Goal: Use online tool/utility: Utilize a website feature to perform a specific function

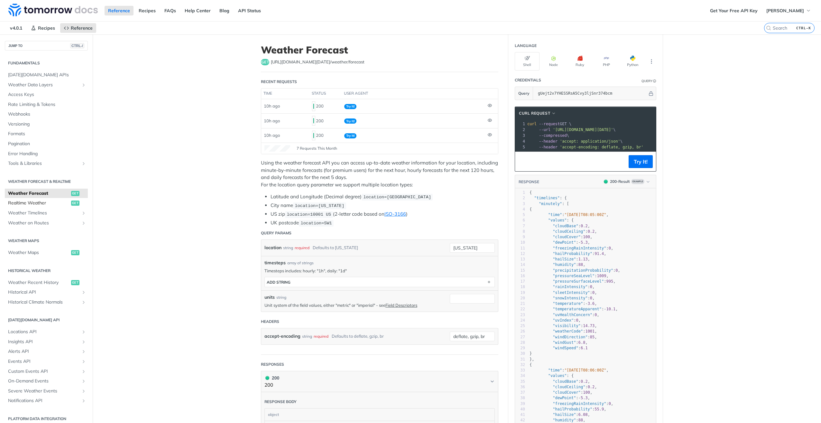
click at [44, 203] on span "Realtime Weather" at bounding box center [38, 203] width 61 height 6
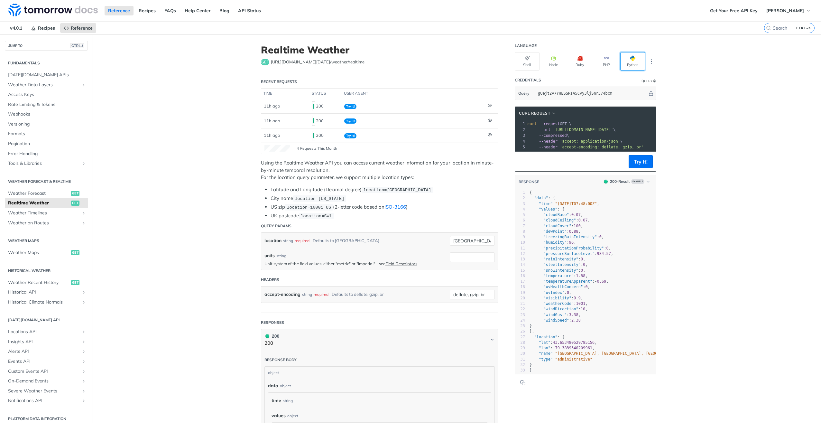
click at [636, 59] on span "button" at bounding box center [636, 58] width 0 height 5
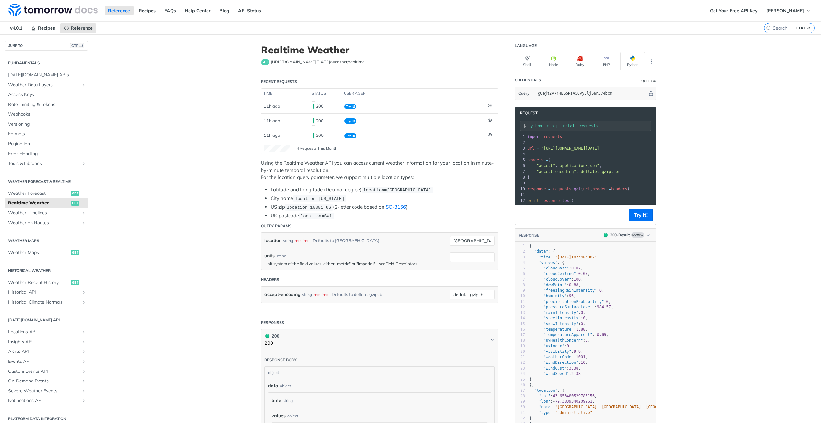
click at [28, 201] on span "Realtime Weather" at bounding box center [38, 203] width 61 height 6
click at [330, 196] on span "location=[US_STATE]" at bounding box center [320, 198] width 50 height 5
drag, startPoint x: 461, startPoint y: 236, endPoint x: 414, endPoint y: 228, distance: 47.3
click at [403, 233] on div "location string required Defaults to [GEOGRAPHIC_DATA] [GEOGRAPHIC_DATA] requir…" at bounding box center [379, 241] width 237 height 16
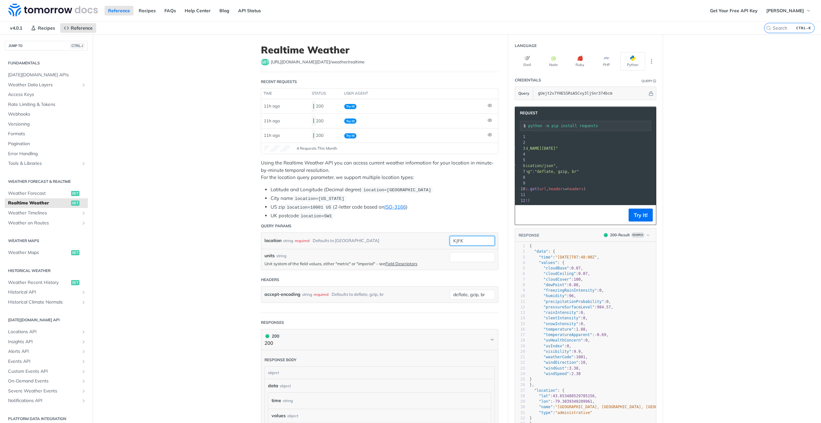
type input "KJFK"
click at [444, 205] on li "US zip location=10001 [GEOGRAPHIC_DATA] (2-letter code based on ISO-3166 )" at bounding box center [385, 206] width 228 height 7
click at [642, 216] on button "Try It!" at bounding box center [641, 215] width 24 height 13
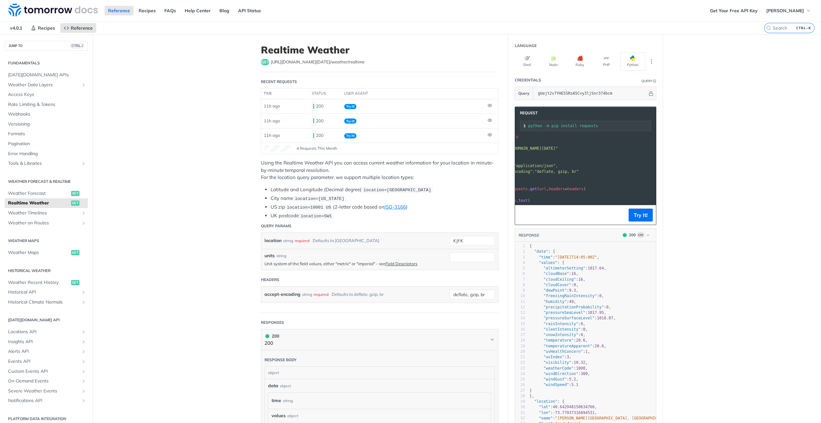
scroll to position [0, 0]
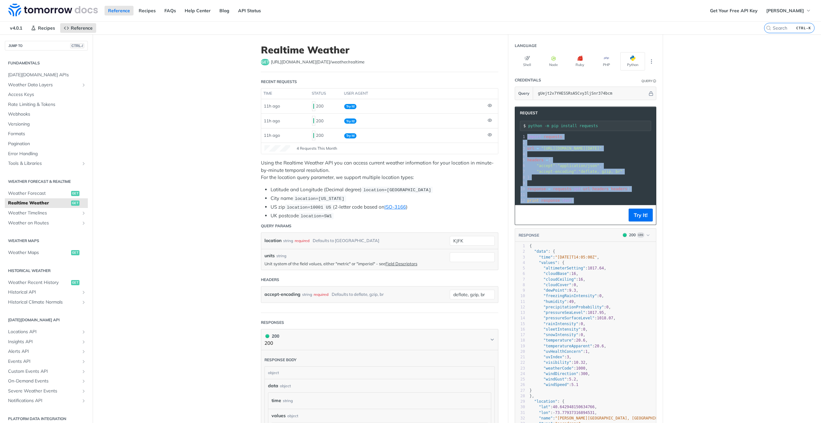
drag, startPoint x: 581, startPoint y: 201, endPoint x: 523, endPoint y: 138, distance: 85.6
click at [526, 138] on div "1 import requests 2 ​ 3 url = "[URL][DOMAIN_NAME][DATE]" 4 ​ 5 headers = { 6 "a…" at bounding box center [638, 169] width 225 height 70
copy div "import requests 2 ​ 3 url = "[URL][DOMAIN_NAME][DATE]" 4 ​ 5 headers = { 6 "acc…"
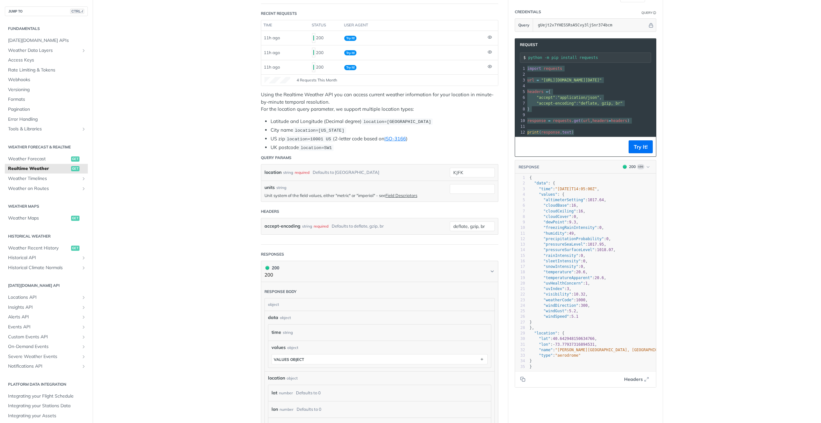
scroll to position [129, 0]
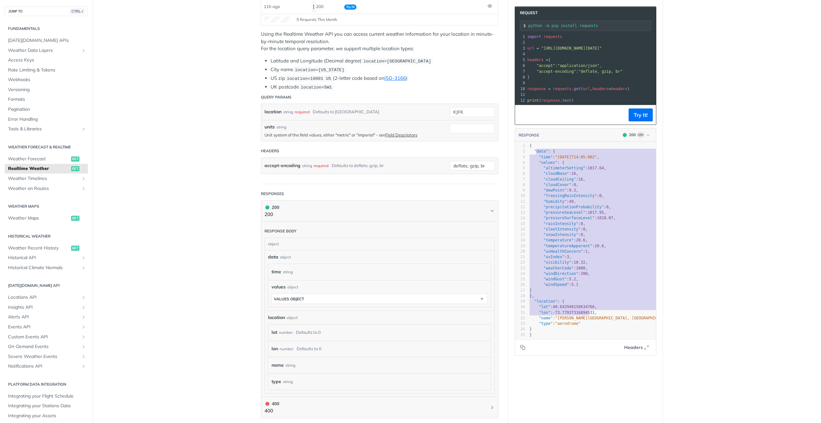
type textarea "data": { "time": "[DATE]T14:05:00Z", "values": { "altimeterSetting": 1017.64, "…"
drag, startPoint x: 533, startPoint y: 154, endPoint x: 588, endPoint y: 324, distance: 178.5
click at [588, 324] on div "1 { 2 "data" : { 3 "time" : "[DATE]T14:05:00Z" , 4 "values" : { 5 "altimeterSet…" at bounding box center [664, 240] width 272 height 194
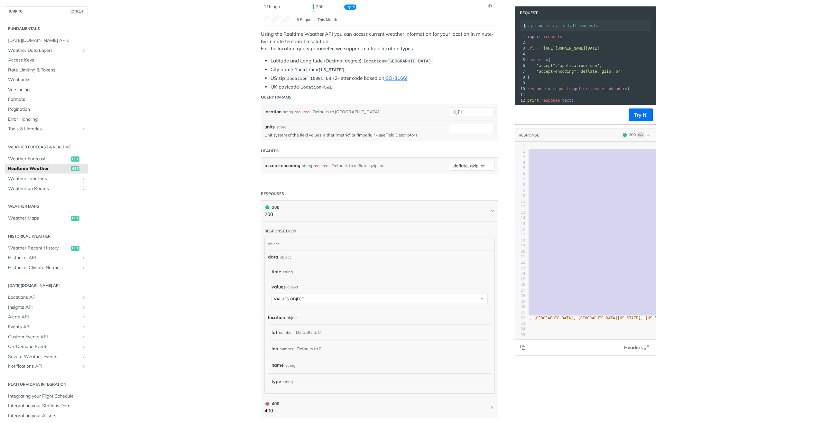
scroll to position [0, 0]
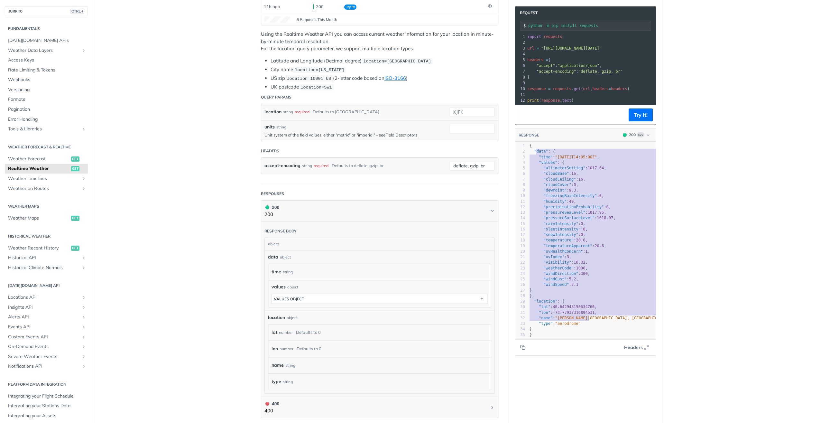
click at [573, 299] on pre "}," at bounding box center [664, 295] width 272 height 5
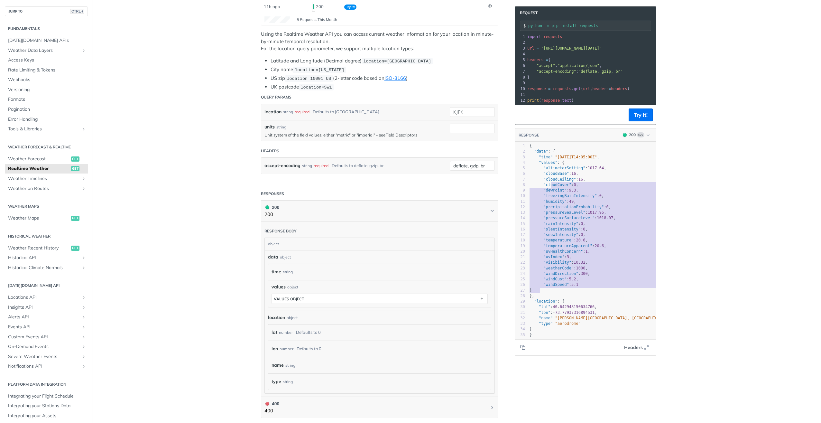
type textarea "e": "[DATE]T14:05:00Z", "values": { "altimeterSetting": 1017.64, "cloudBase": 1…"
drag, startPoint x: 586, startPoint y: 292, endPoint x: 544, endPoint y: 160, distance: 139.3
click at [544, 160] on div "1 { 2 "data" : { 3 "time" : "[DATE]T14:05:00Z" , 4 "values" : { 5 "altimeterSet…" at bounding box center [664, 240] width 272 height 194
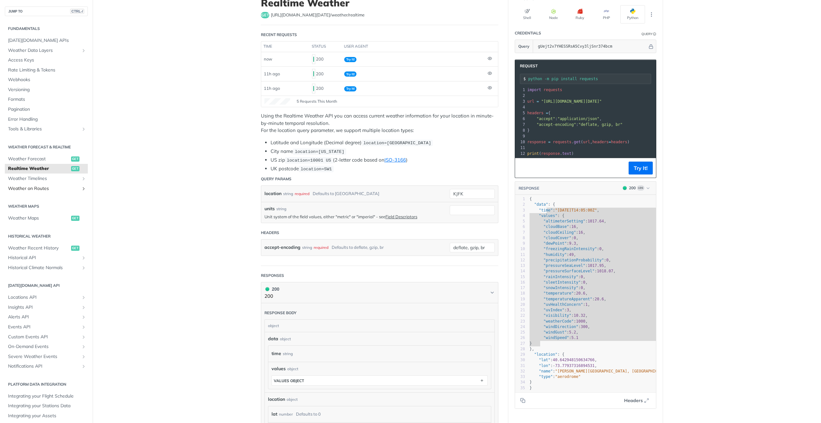
scroll to position [32, 0]
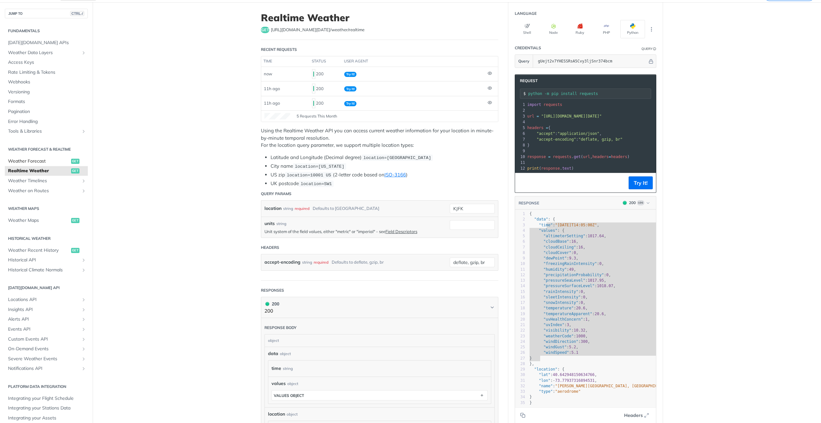
click at [36, 162] on span "Weather Forecast" at bounding box center [38, 161] width 61 height 6
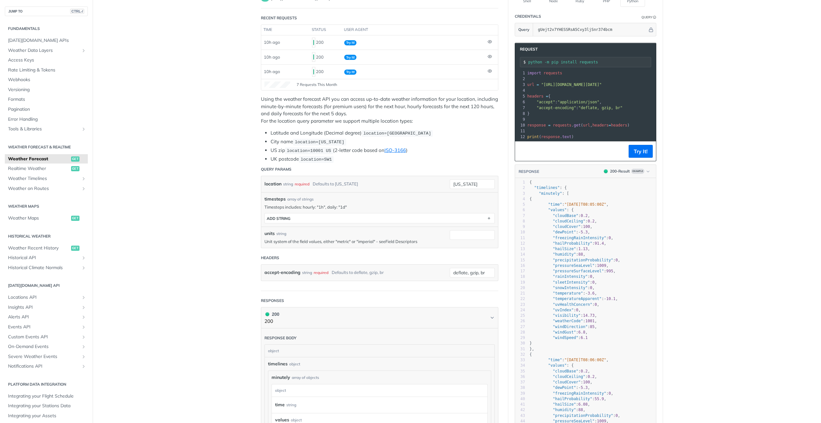
scroll to position [64, 0]
drag, startPoint x: 452, startPoint y: 185, endPoint x: 356, endPoint y: 191, distance: 96.8
click at [319, 188] on div "location string required Defaults to [US_STATE] [US_STATE] required type : stri…" at bounding box center [379, 183] width 237 height 16
type input "KJFK"
click at [302, 216] on button "ADD string" at bounding box center [380, 218] width 230 height 10
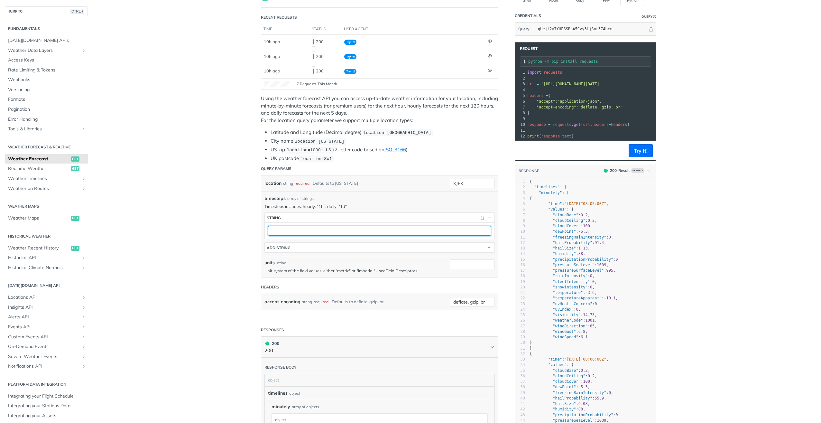
click at [303, 226] on input "text" at bounding box center [379, 231] width 223 height 10
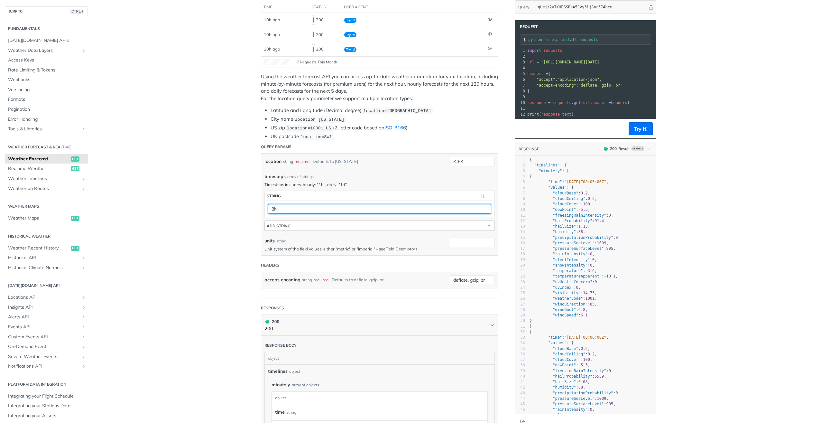
scroll to position [97, 0]
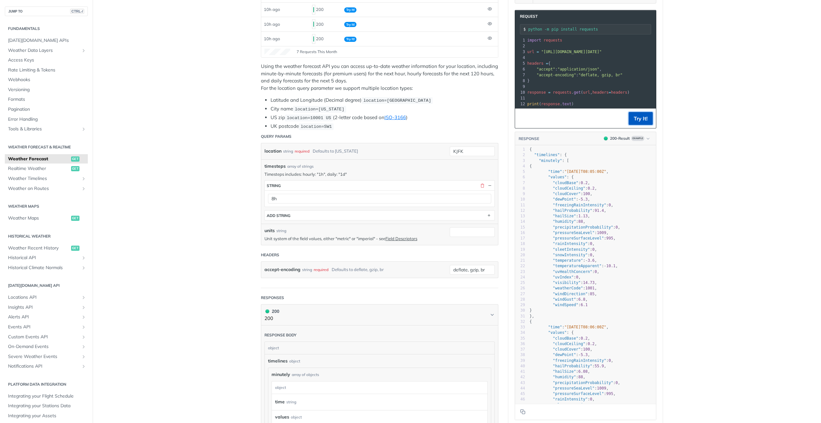
click at [638, 119] on button "Try It!" at bounding box center [641, 118] width 24 height 13
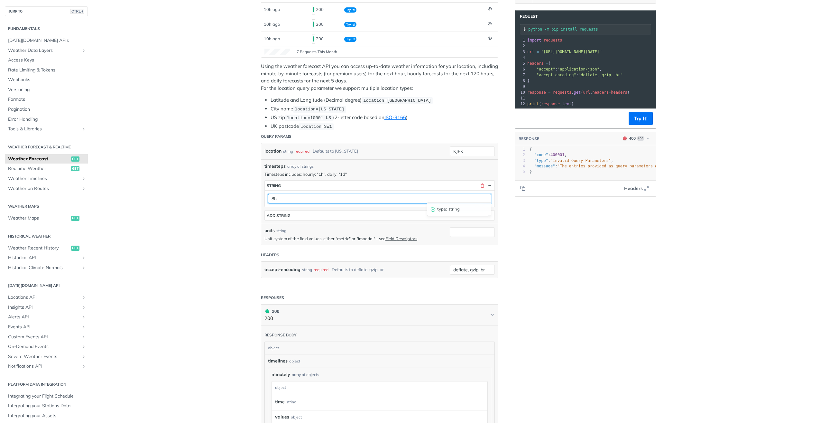
drag, startPoint x: 286, startPoint y: 195, endPoint x: 199, endPoint y: 191, distance: 87.0
click at [202, 203] on main "JUMP TO CTRL-/ Fundamentals [DATE][DOMAIN_NAME] APIs Weather Data Layers Core P…" at bounding box center [410, 364] width 821 height 852
drag, startPoint x: 642, startPoint y: 123, endPoint x: 626, endPoint y: 204, distance: 82.6
click at [642, 123] on button "Try It!" at bounding box center [641, 118] width 24 height 13
drag, startPoint x: 287, startPoint y: 194, endPoint x: 264, endPoint y: 194, distance: 22.8
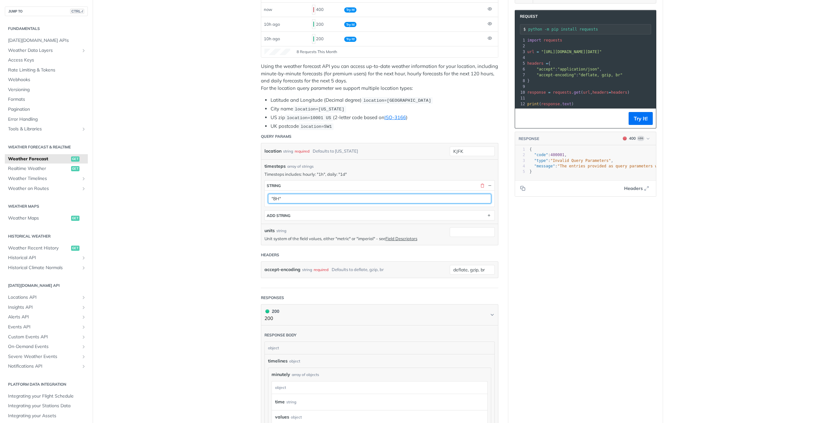
click at [265, 194] on div ""8H"" at bounding box center [380, 198] width 230 height 16
click at [277, 195] on input ""8H"" at bounding box center [379, 199] width 223 height 10
type input ""8h""
click at [645, 122] on button "Try It!" at bounding box center [641, 118] width 24 height 13
drag, startPoint x: 295, startPoint y: 191, endPoint x: 138, endPoint y: 206, distance: 158.4
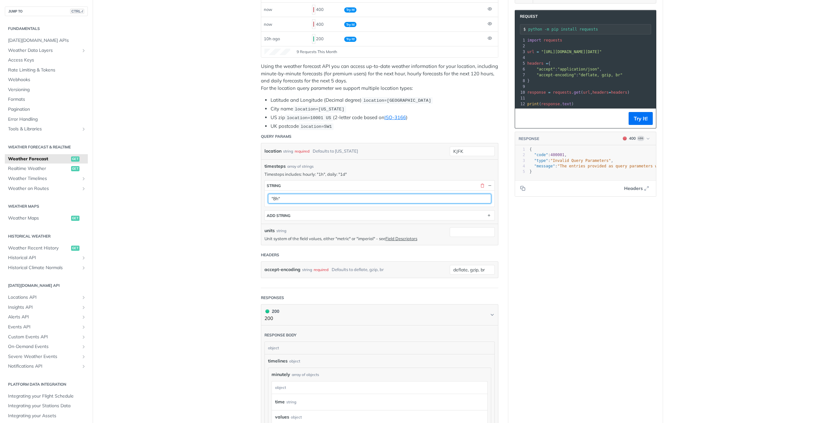
click at [145, 206] on main "JUMP TO CTRL-/ Fundamentals [DATE][DOMAIN_NAME] APIs Weather Data Layers Core P…" at bounding box center [410, 364] width 821 height 852
type input ""1d""
click at [633, 120] on button "Try It!" at bounding box center [641, 118] width 24 height 13
click at [480, 182] on button "button" at bounding box center [483, 185] width 6 height 6
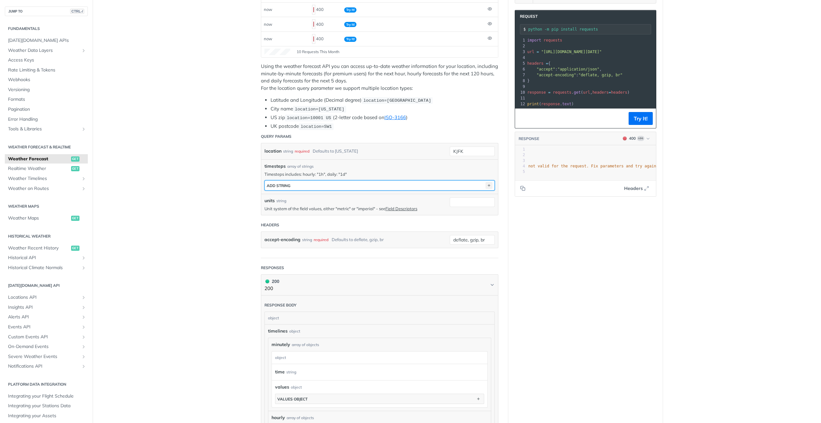
click at [487, 183] on icon "button" at bounding box center [489, 185] width 7 height 7
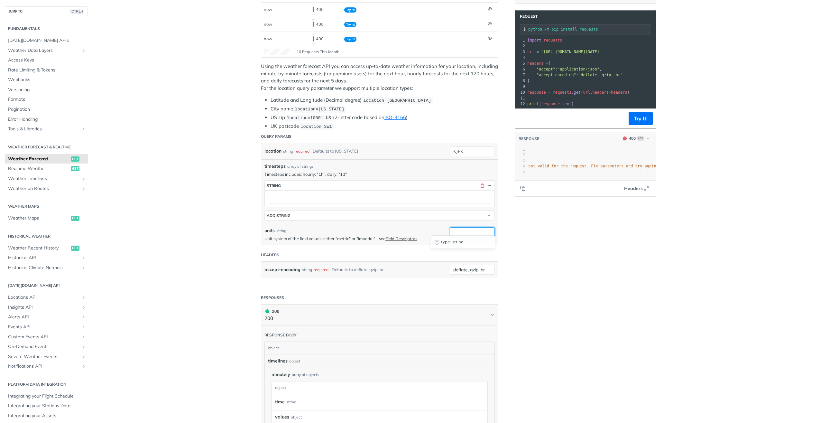
click at [475, 232] on input "units" at bounding box center [472, 232] width 45 height 10
type input "imperial"
click at [345, 194] on input "text" at bounding box center [379, 199] width 223 height 10
type input ""1d""
click at [650, 120] on footer "Try It!" at bounding box center [585, 118] width 141 height 20
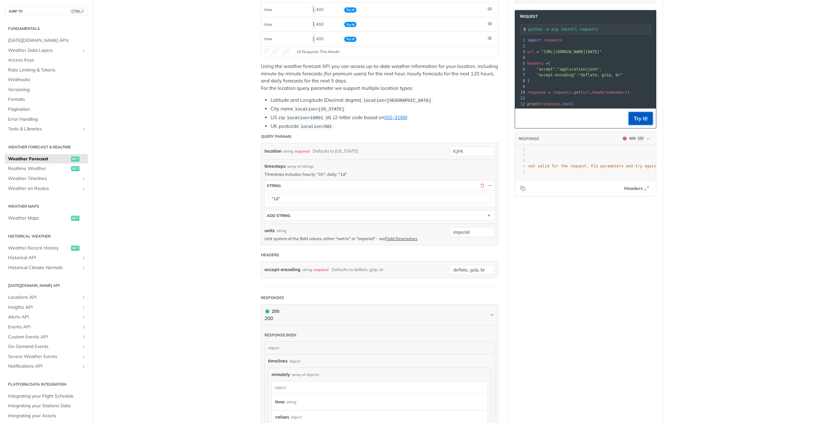
click at [638, 123] on button "Try It!" at bounding box center [641, 118] width 24 height 13
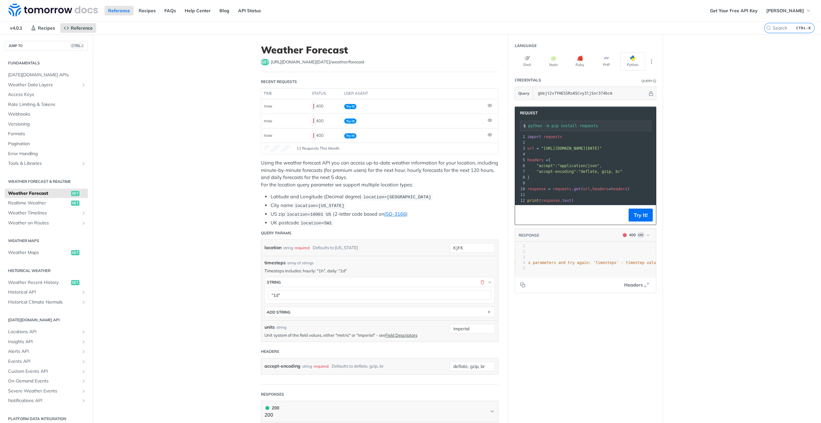
scroll to position [0, 216]
click at [482, 279] on button "button" at bounding box center [483, 282] width 6 height 6
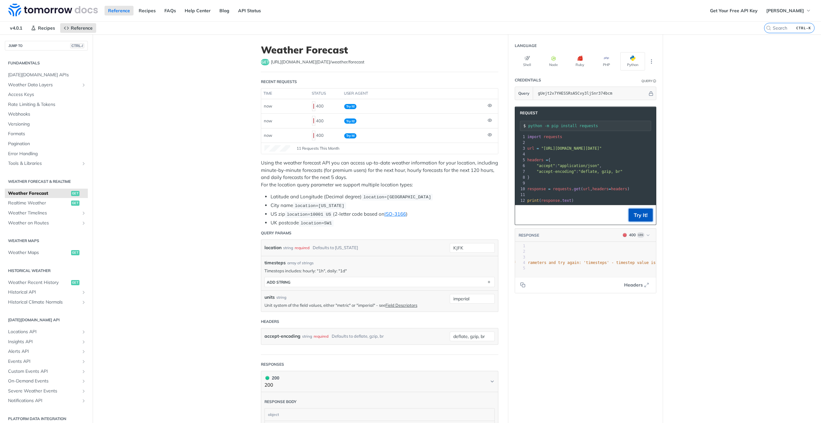
click at [629, 214] on button "Try It!" at bounding box center [641, 215] width 24 height 13
drag, startPoint x: 470, startPoint y: 296, endPoint x: 444, endPoint y: 295, distance: 25.1
click at [444, 295] on div "units string Unit system of the field values, either "metric" or "imperial" - s…" at bounding box center [379, 300] width 237 height 21
click at [638, 219] on button "Try It!" at bounding box center [641, 215] width 24 height 13
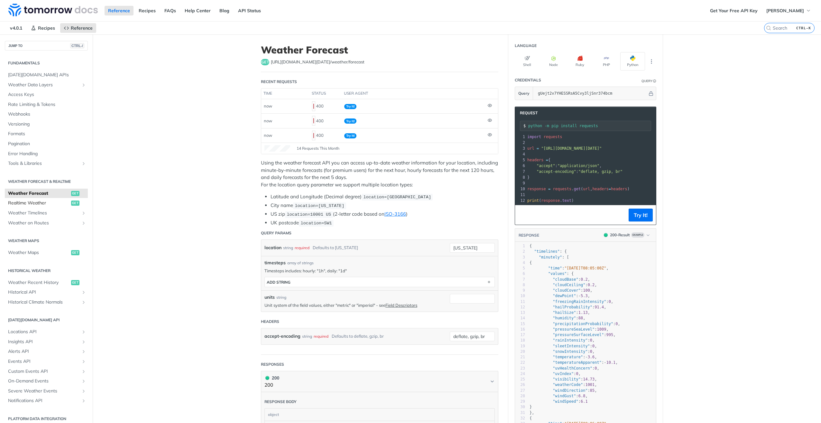
click at [37, 204] on span "Realtime Weather" at bounding box center [38, 203] width 61 height 6
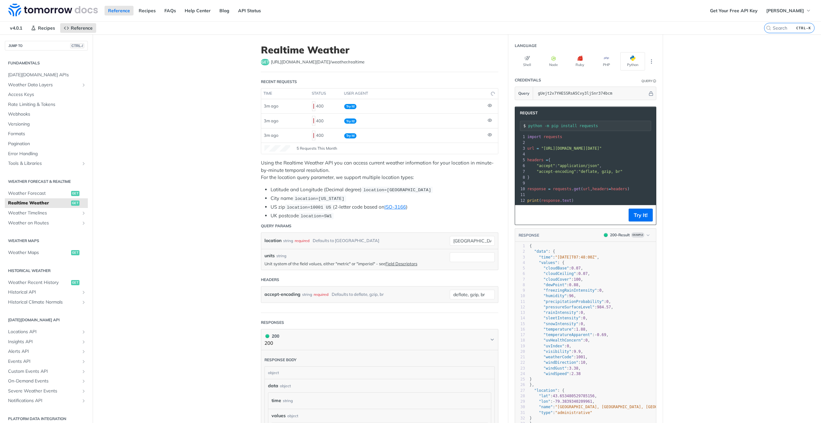
scroll to position [64, 0]
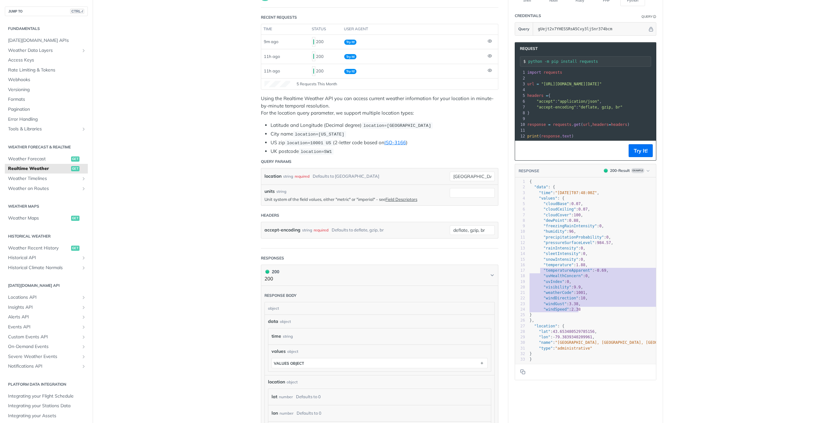
drag, startPoint x: 581, startPoint y: 312, endPoint x: 533, endPoint y: 251, distance: 77.5
click at [536, 269] on div "1 { 2 "data" : { 3 "time" : "2023-01-26T07:48:00Z" , 4 "values" : { 5 "cloudBas…" at bounding box center [603, 270] width 151 height 183
type textarea ""temperature": 1.88, "temperatureApparent": -0.69, "uvHealthConcern": 0, "uvInd…"
click at [532, 228] on span ""freezingRainIntensity" : 0 ," at bounding box center [567, 226] width 74 height 5
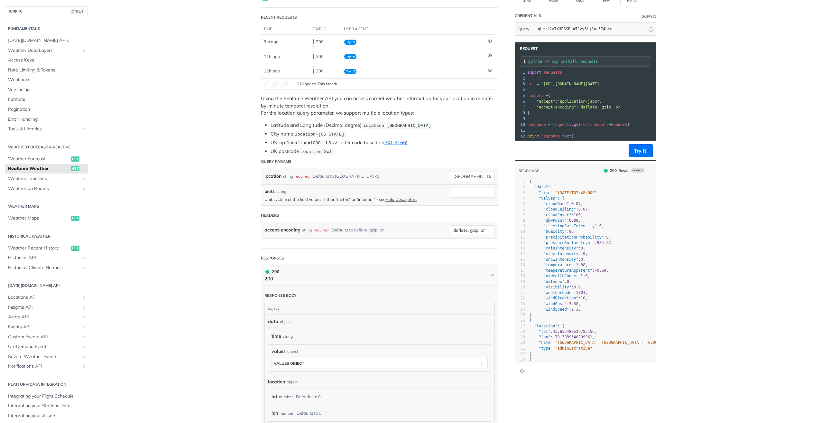
type textarea "ewPoint": 0.88, "f"
drag, startPoint x: 545, startPoint y: 225, endPoint x: 544, endPoint y: 230, distance: 4.7
click at [544, 230] on div "1 { 2 "data" : { 3 "time" : "2023-01-26T07:48:00Z" , 4 "values" : { 5 "cloudBas…" at bounding box center [603, 270] width 151 height 183
click at [544, 261] on span ""snowIntensity"" at bounding box center [561, 259] width 35 height 5
type textarea "snowIntensity": 0,"
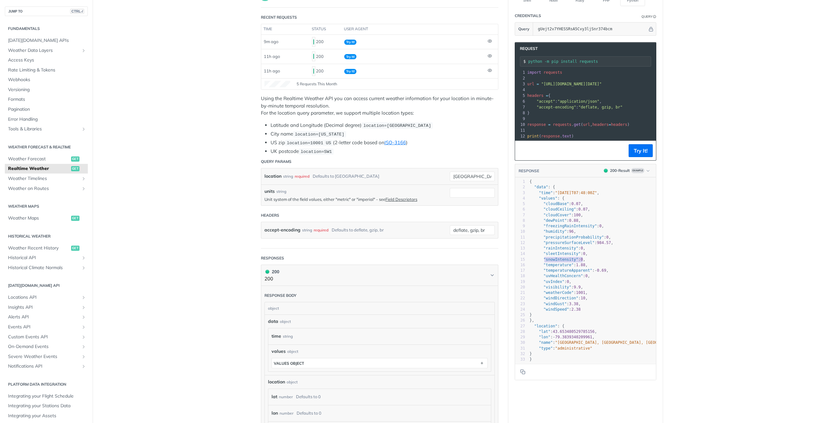
drag, startPoint x: 593, startPoint y: 262, endPoint x: 541, endPoint y: 264, distance: 51.5
click at [541, 262] on pre ""snowIntensity" : 0 ," at bounding box center [603, 259] width 151 height 5
type textarea ""temperature": 1.88,"
drag, startPoint x: 586, startPoint y: 266, endPoint x: 536, endPoint y: 267, distance: 50.2
click at [536, 267] on pre ""temperature" : 1.88 ," at bounding box center [603, 264] width 151 height 5
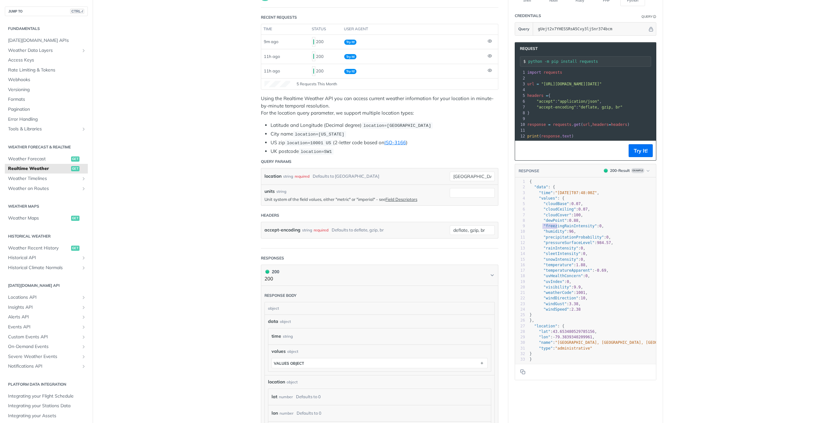
type textarea ""freezingRainIntensity": 0,"
drag, startPoint x: 540, startPoint y: 227, endPoint x: 610, endPoint y: 227, distance: 69.8
click at [610, 227] on pre ""freezingRainIntensity" : 0 ," at bounding box center [603, 225] width 151 height 5
click at [610, 256] on pre ""sleetIntensity" : 0 ," at bounding box center [603, 253] width 151 height 5
